Goal: Task Accomplishment & Management: Use online tool/utility

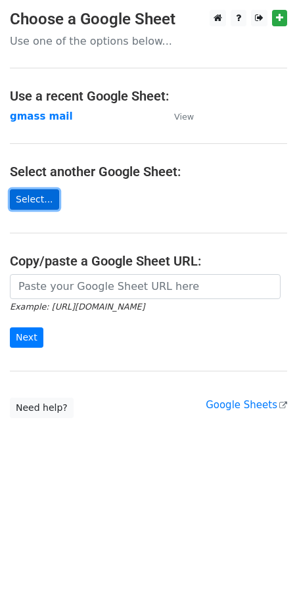
click at [39, 194] on link "Select..." at bounding box center [34, 199] width 49 height 20
click at [37, 199] on link "Select..." at bounding box center [34, 199] width 49 height 20
click at [24, 117] on strong "gmass mail" at bounding box center [41, 116] width 63 height 12
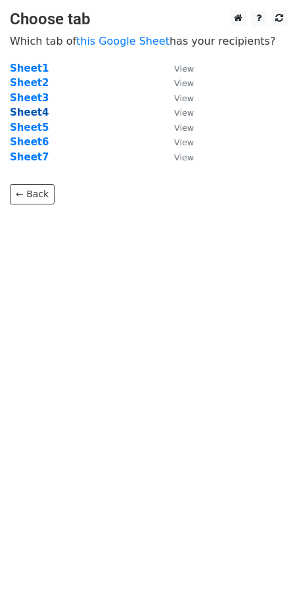
click at [27, 110] on strong "Sheet4" at bounding box center [29, 112] width 39 height 12
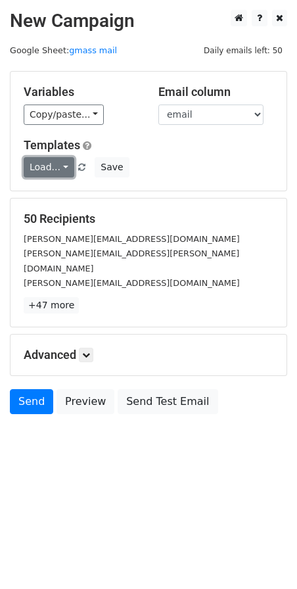
click at [62, 167] on link "Load..." at bounding box center [49, 167] width 51 height 20
click at [62, 168] on link "Load..." at bounding box center [49, 167] width 51 height 20
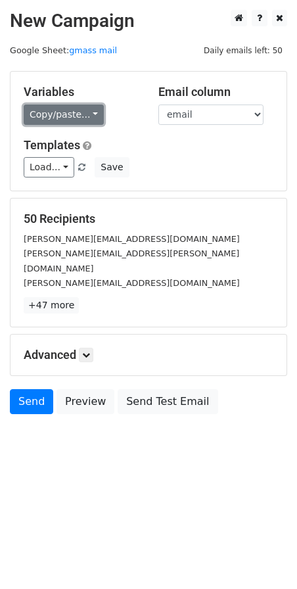
click at [66, 114] on link "Copy/paste..." at bounding box center [64, 114] width 80 height 20
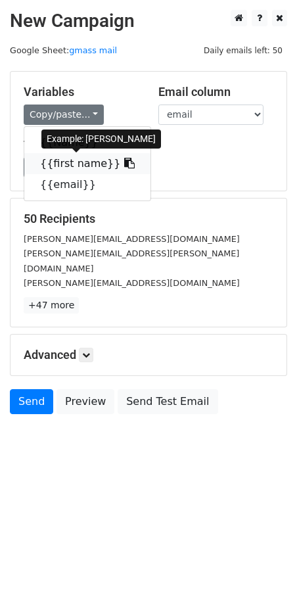
click at [56, 160] on link "{{first name}}" at bounding box center [87, 163] width 126 height 21
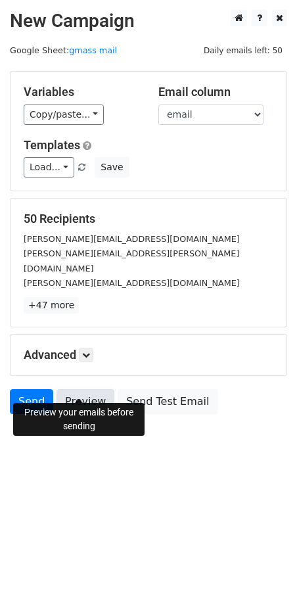
click at [74, 389] on link "Preview" at bounding box center [85, 401] width 58 height 25
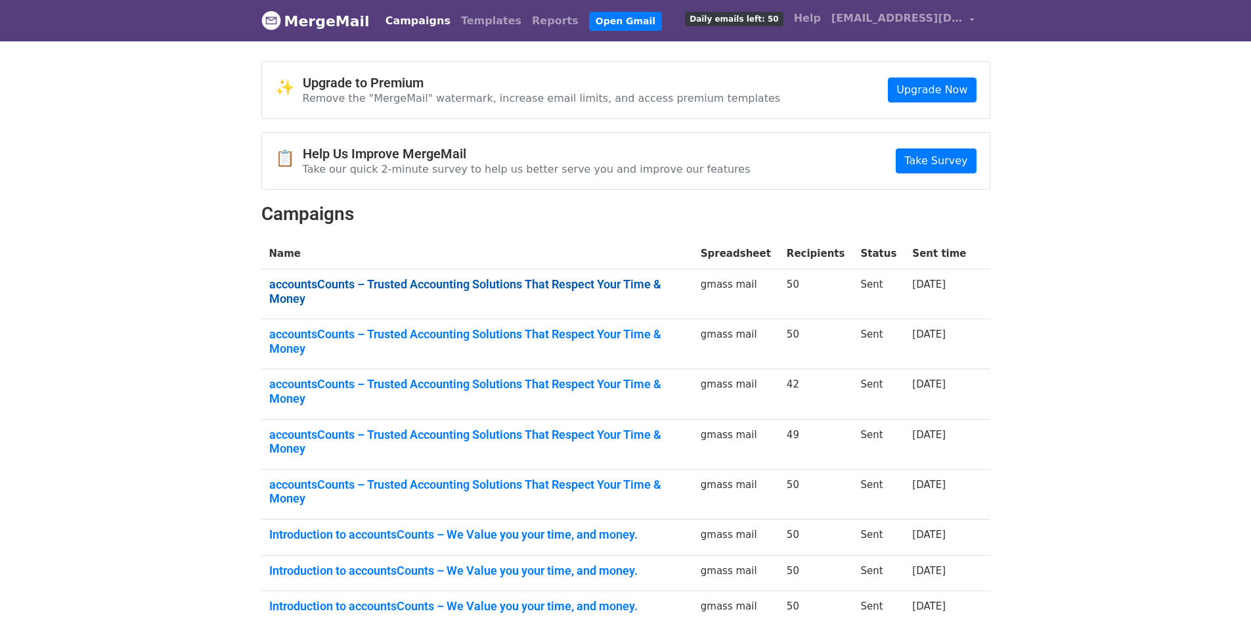
click at [432, 282] on link "accountsCounts – Trusted Accounting Solutions That Respect Your Time & Money" at bounding box center [477, 291] width 416 height 28
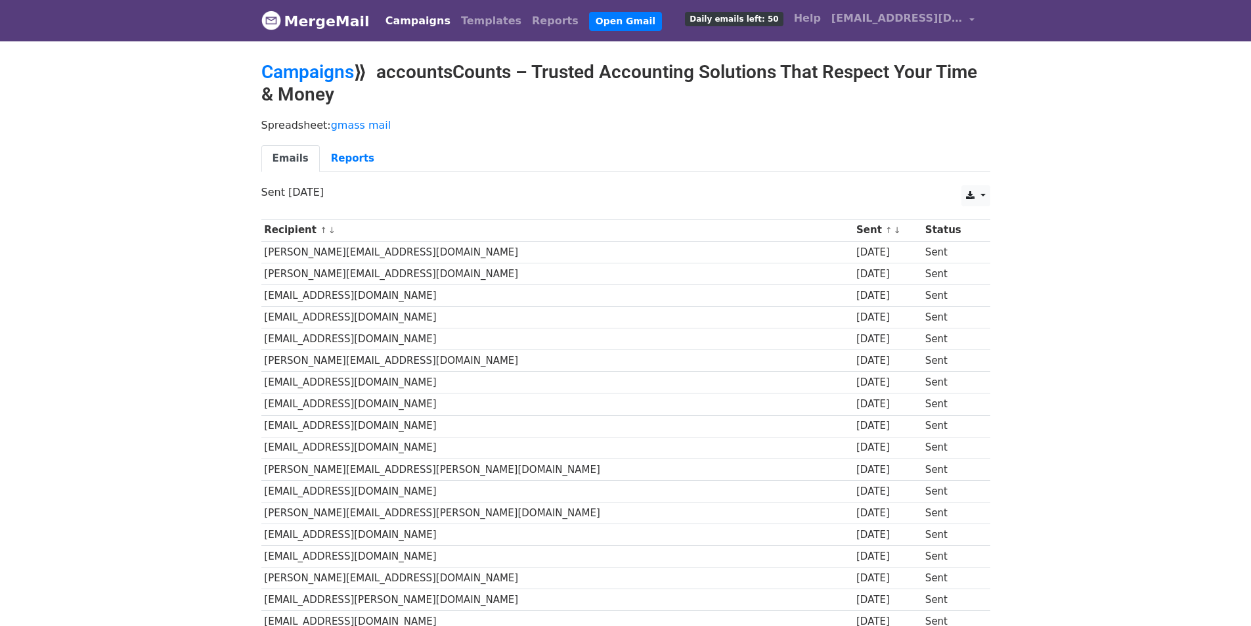
drag, startPoint x: 380, startPoint y: 72, endPoint x: 404, endPoint y: 87, distance: 28.3
click at [404, 87] on h2 "Campaigns ⟫ accountsCounts – Trusted Accounting Solutions That Respect Your Tim…" at bounding box center [625, 83] width 729 height 44
copy h2 "accountsCounts – Trusted Accounting Solutions That Respect Your Time & Money"
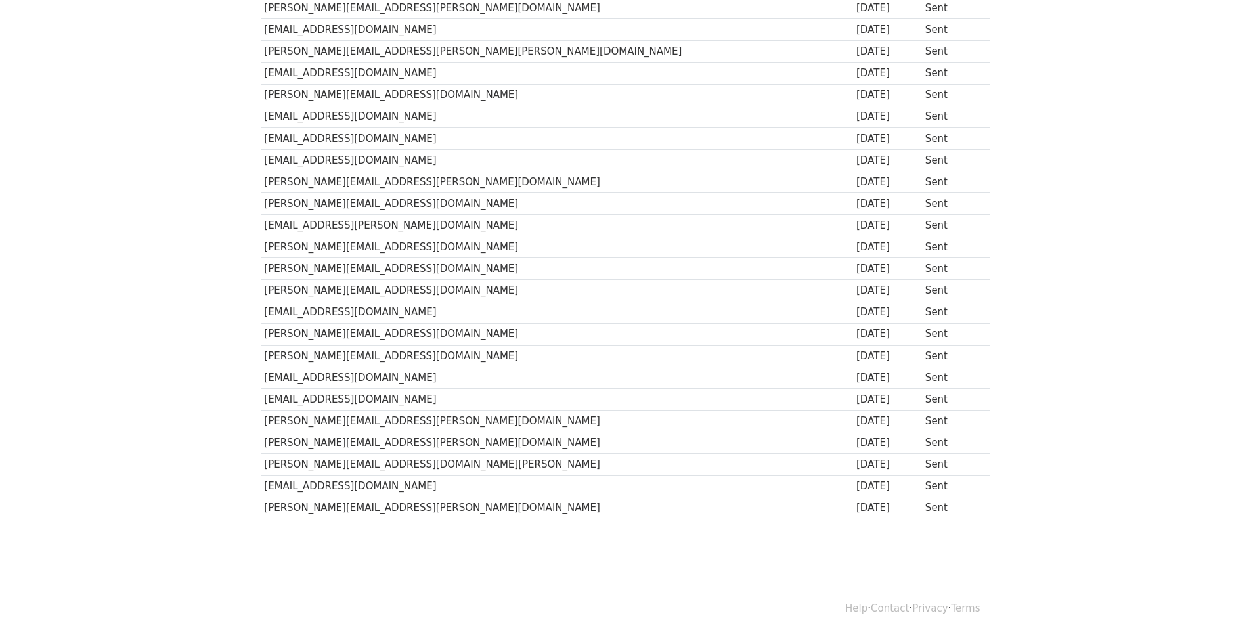
scroll to position [818, 0]
